Goal: Task Accomplishment & Management: Use online tool/utility

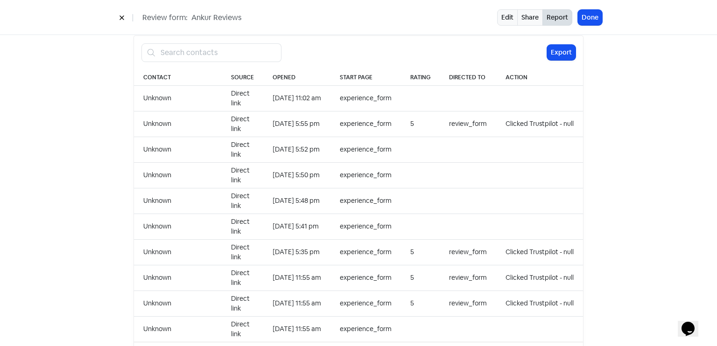
scroll to position [959, 0]
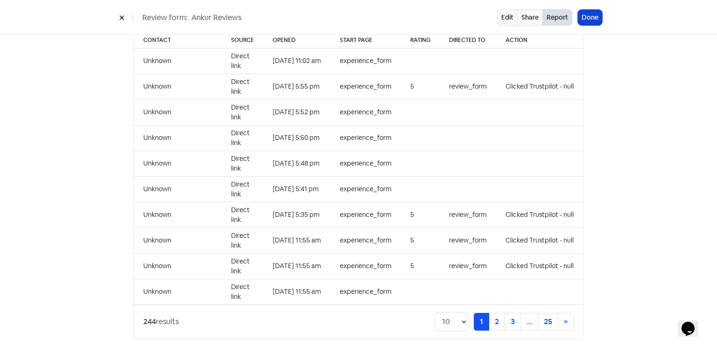
click at [586, 19] on button "Done" at bounding box center [590, 17] width 24 height 15
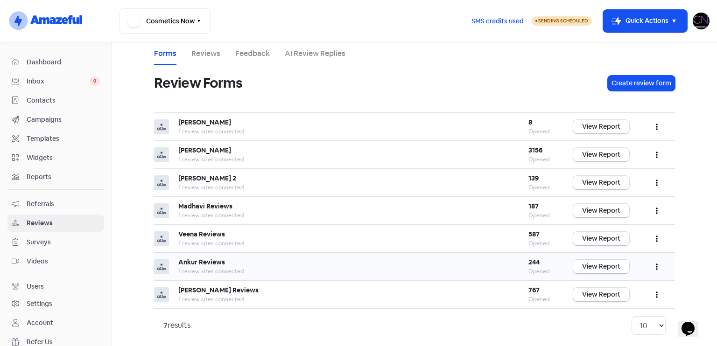
click at [607, 264] on link "View Report" at bounding box center [601, 267] width 56 height 14
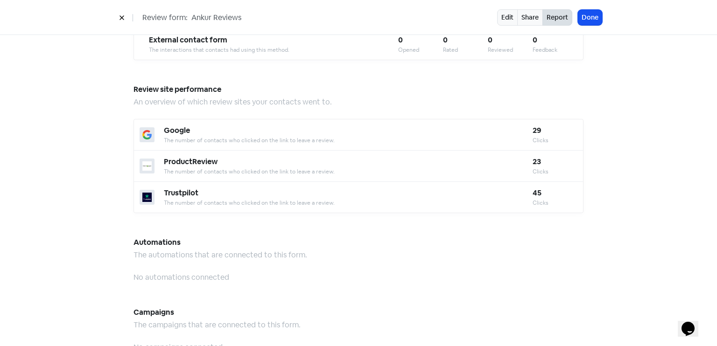
scroll to position [817, 0]
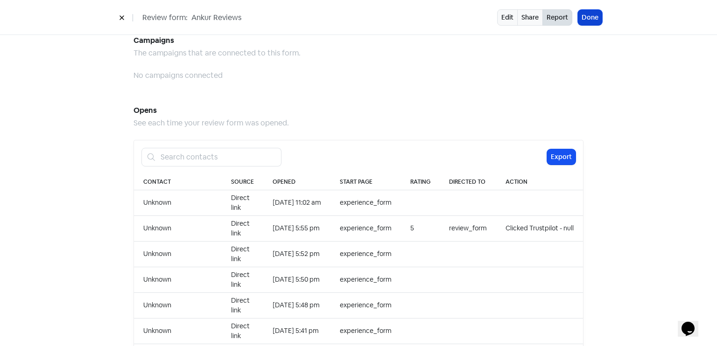
click at [589, 19] on button "Done" at bounding box center [590, 17] width 24 height 15
